Goal: Check status

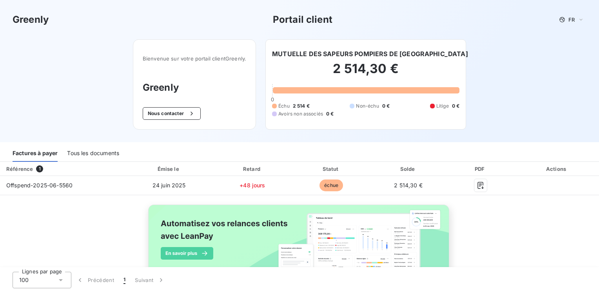
scroll to position [33, 0]
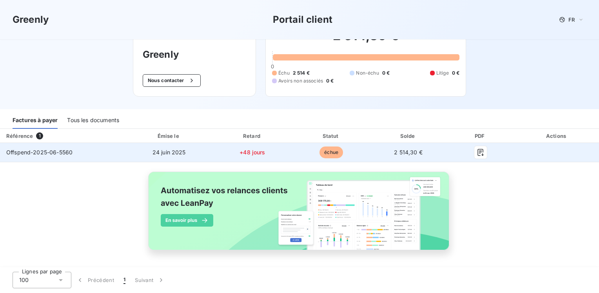
click at [60, 153] on span "Offspend-2025-06-5560" at bounding box center [39, 152] width 66 height 7
click at [320, 155] on span "échue" at bounding box center [332, 152] width 24 height 12
click at [327, 154] on span "échue" at bounding box center [332, 152] width 24 height 12
click at [330, 152] on span "échue" at bounding box center [332, 152] width 24 height 12
click at [27, 155] on span "Offspend-2025-06-5560" at bounding box center [39, 152] width 66 height 7
